Goal: Task Accomplishment & Management: Complete application form

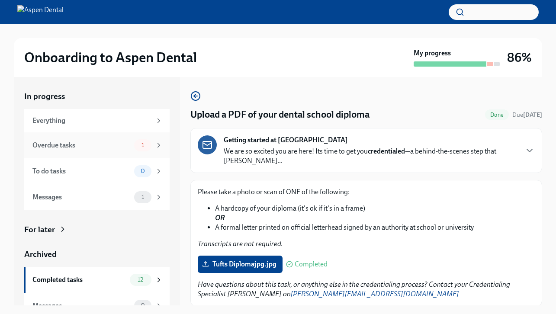
click at [141, 147] on span "1" at bounding box center [142, 145] width 13 height 6
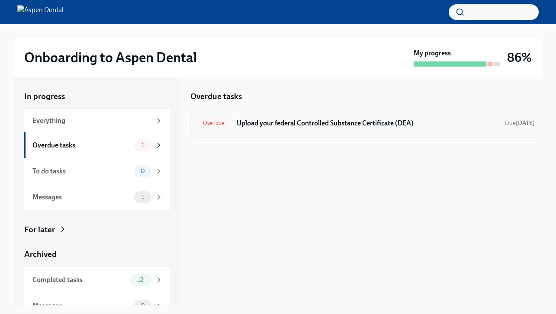
click at [368, 121] on h6 "Upload your federal Controlled Substance Certificate (DEA)" at bounding box center [367, 124] width 261 height 10
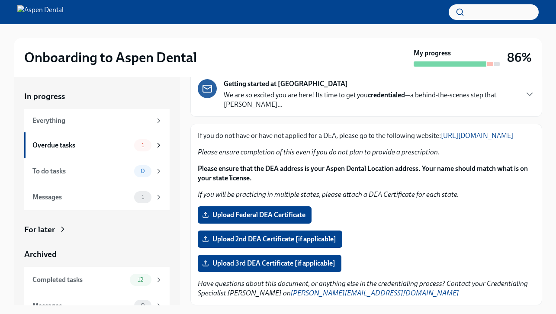
scroll to position [65, 0]
click at [296, 213] on span "Upload Federal DEA Certificate" at bounding box center [255, 215] width 102 height 9
click at [0, 0] on input "Upload Federal DEA Certificate" at bounding box center [0, 0] width 0 height 0
click at [261, 216] on span "Upload Federal DEA Certificate" at bounding box center [255, 215] width 102 height 9
click at [0, 0] on input "Upload Federal DEA Certificate" at bounding box center [0, 0] width 0 height 0
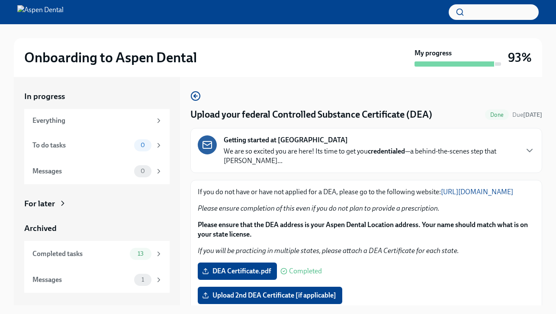
scroll to position [66, 0]
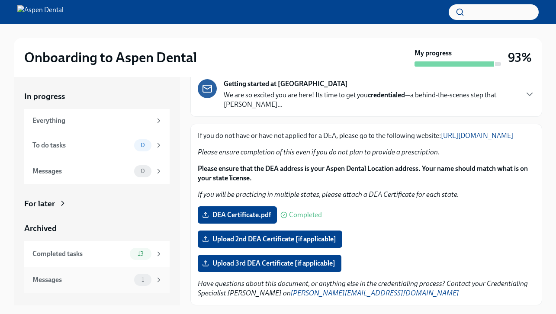
click at [131, 283] on div "Messages 1" at bounding box center [97, 280] width 130 height 12
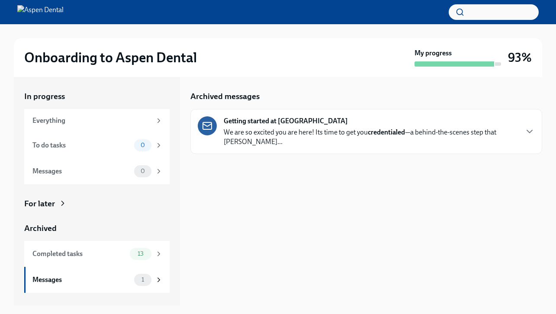
click at [268, 131] on p "We are so excited you are here! Its time to get you credentialed —a behind-the-…" at bounding box center [371, 137] width 294 height 19
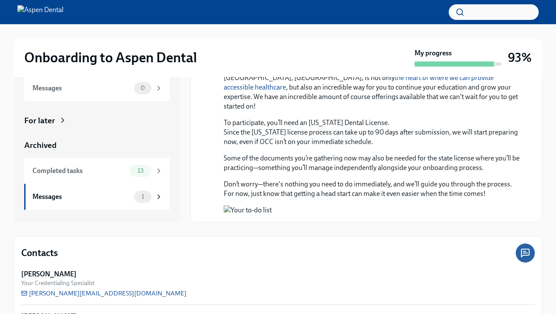
scroll to position [89, 0]
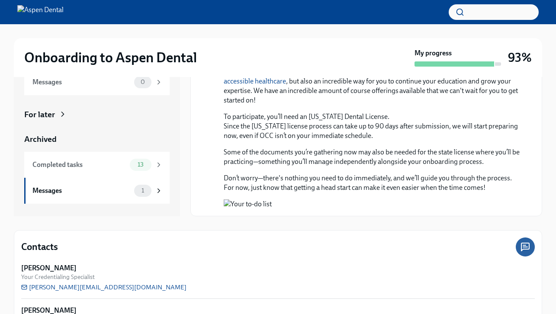
click at [445, 58] on div "My progress" at bounding box center [457, 57] width 87 height 18
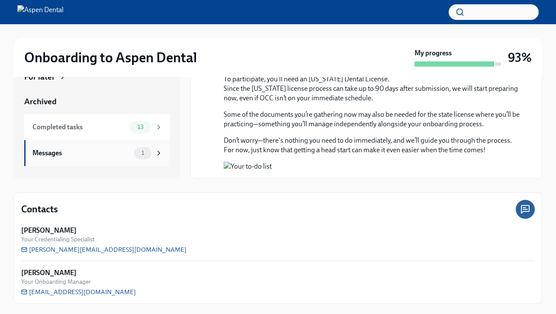
click at [146, 159] on div "Messages 1" at bounding box center [96, 153] width 145 height 26
click at [140, 132] on div "13" at bounding box center [141, 127] width 22 height 12
